Goal: Check status: Check status

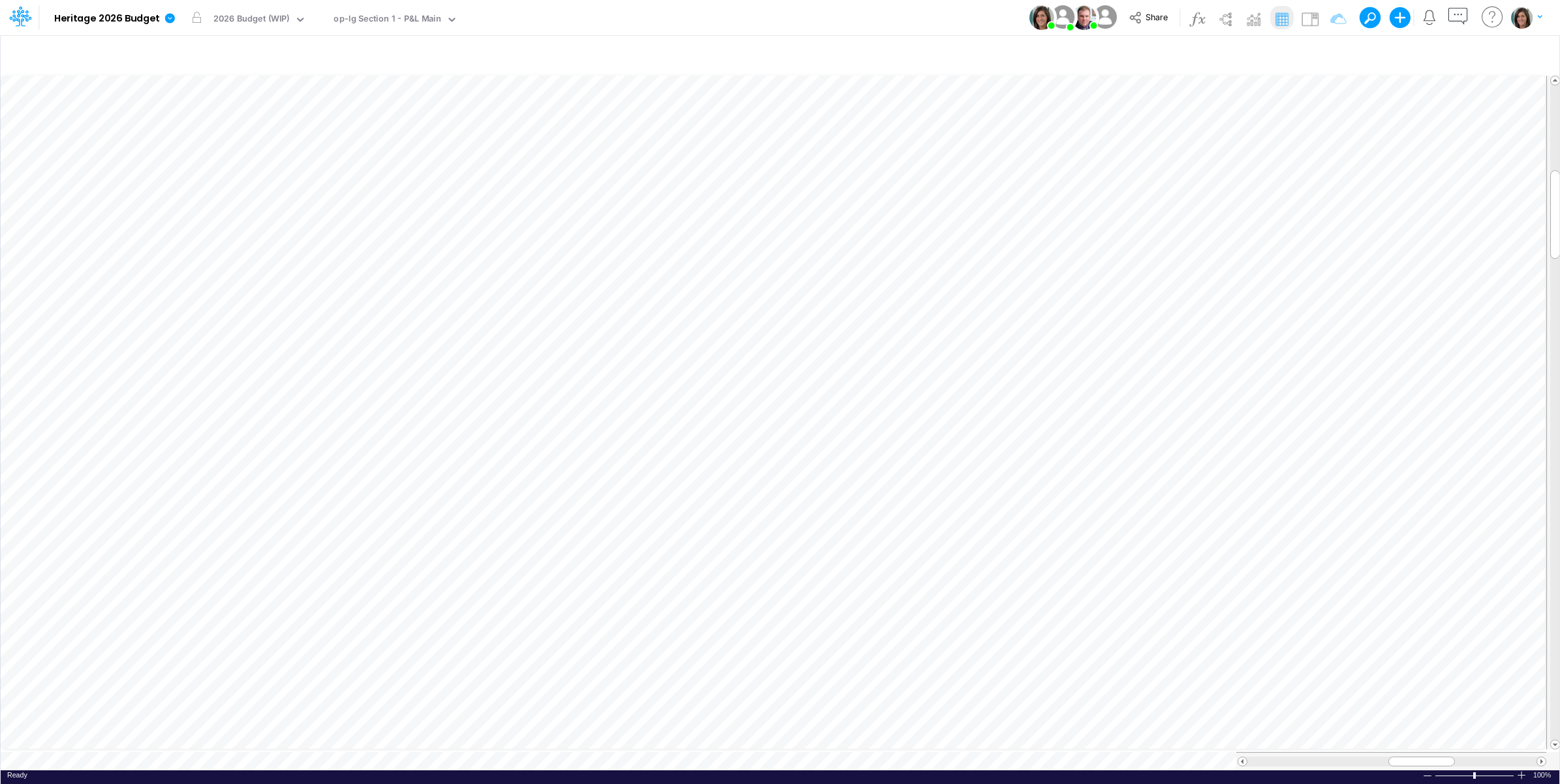
click at [707, 14] on div "Model Heritage 2026 Budget Edit model settings Duplicate Import QuickBooks Quic…" at bounding box center [780, 17] width 1403 height 35
click at [168, 21] on icon at bounding box center [170, 18] width 10 height 10
click at [191, 131] on button "View model info" at bounding box center [235, 135] width 139 height 20
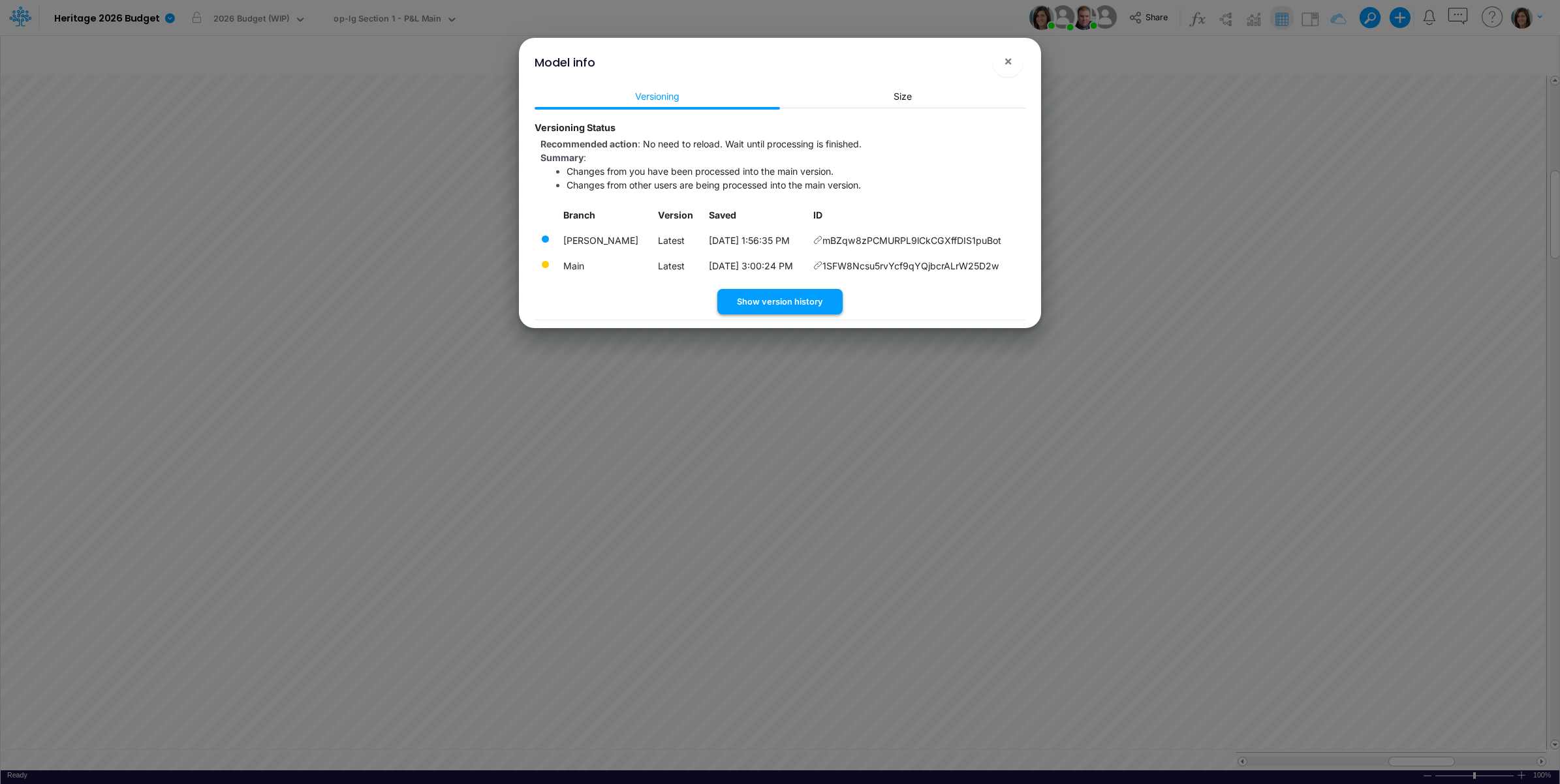
click at [762, 305] on button "Show version history" at bounding box center [780, 301] width 125 height 25
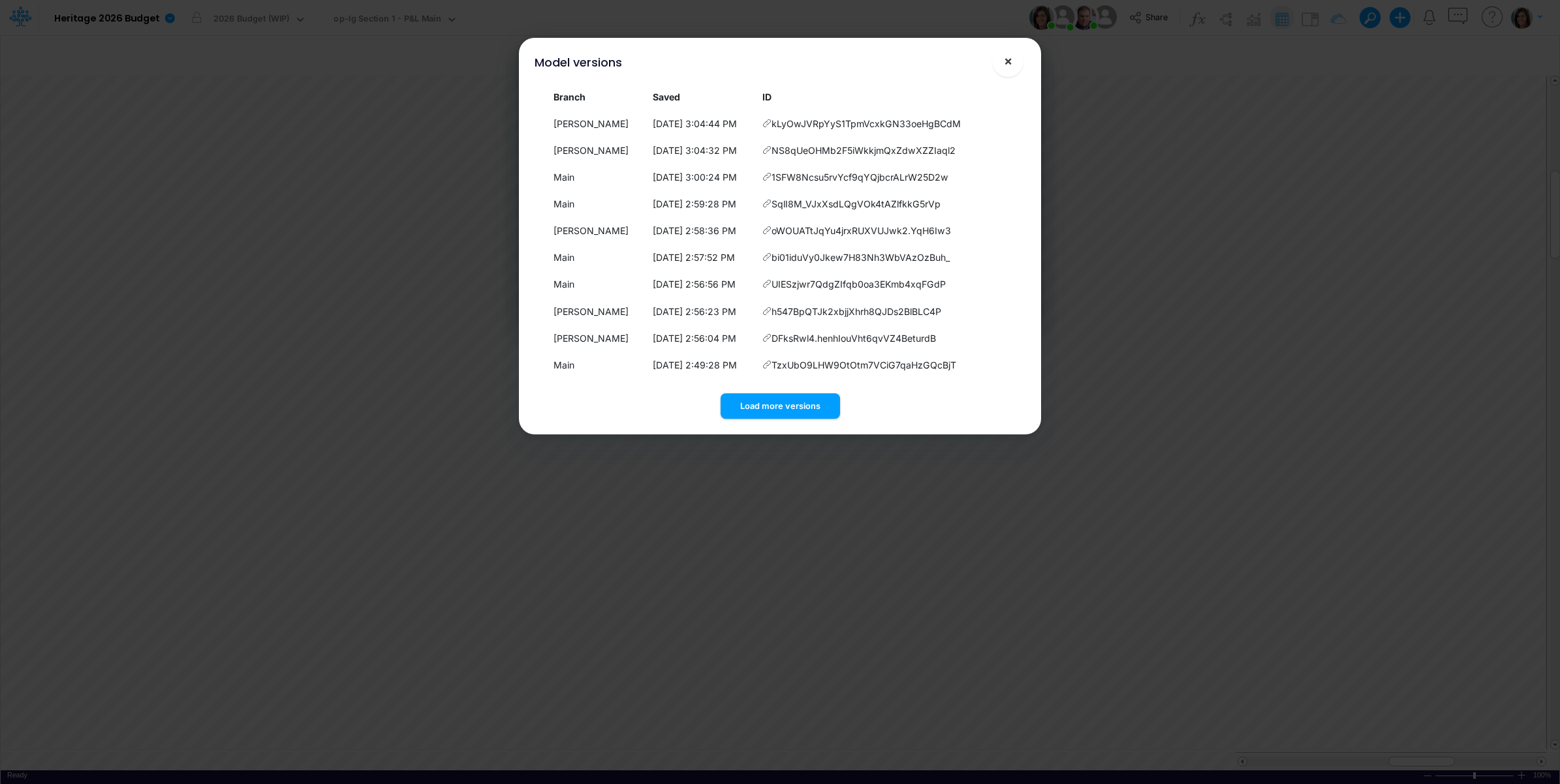
click at [1004, 56] on span "×" at bounding box center [1008, 60] width 8 height 16
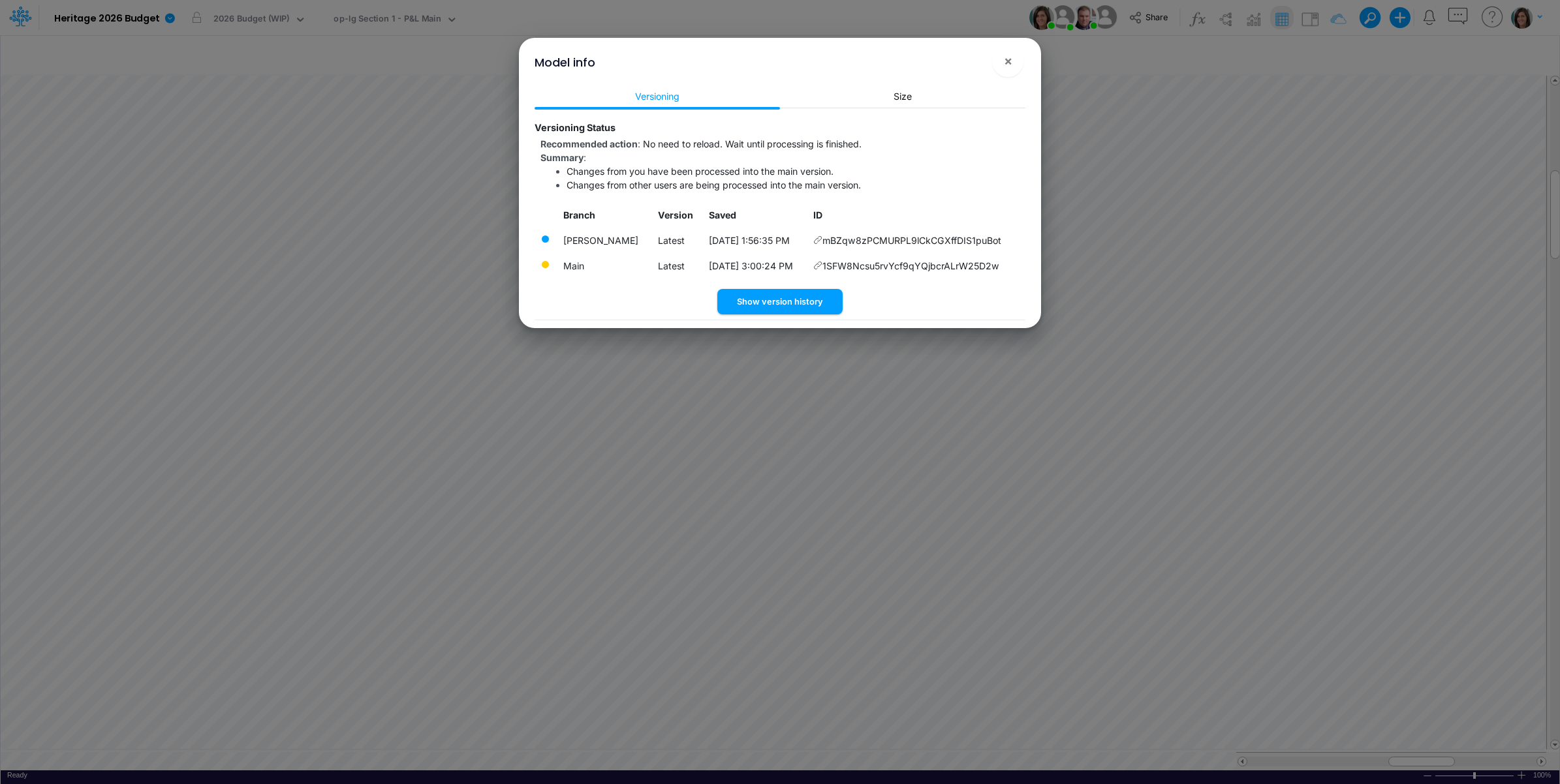
click at [986, 67] on div "Model info ! ×" at bounding box center [780, 60] width 512 height 44
click at [1009, 53] on button "×" at bounding box center [1008, 62] width 32 height 32
